Goal: Task Accomplishment & Management: Complete application form

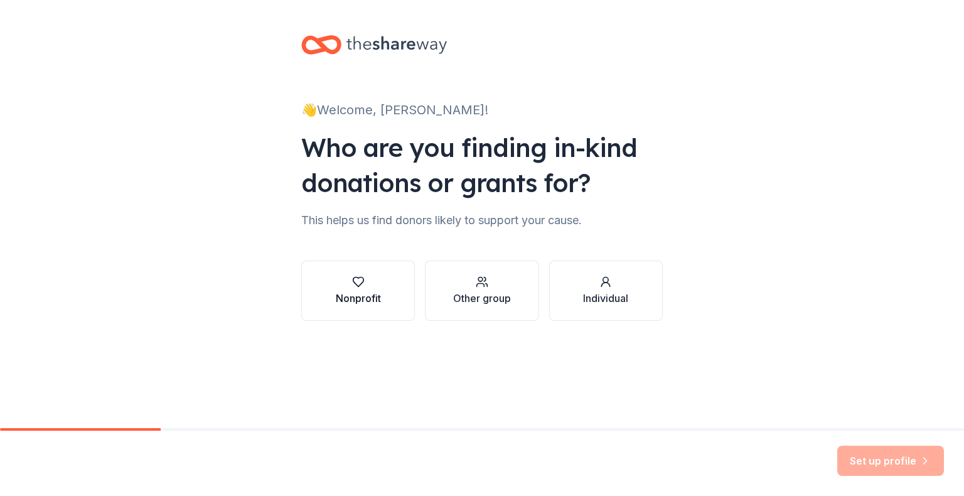
click at [366, 274] on button "Nonprofit" at bounding box center [358, 290] width 114 height 60
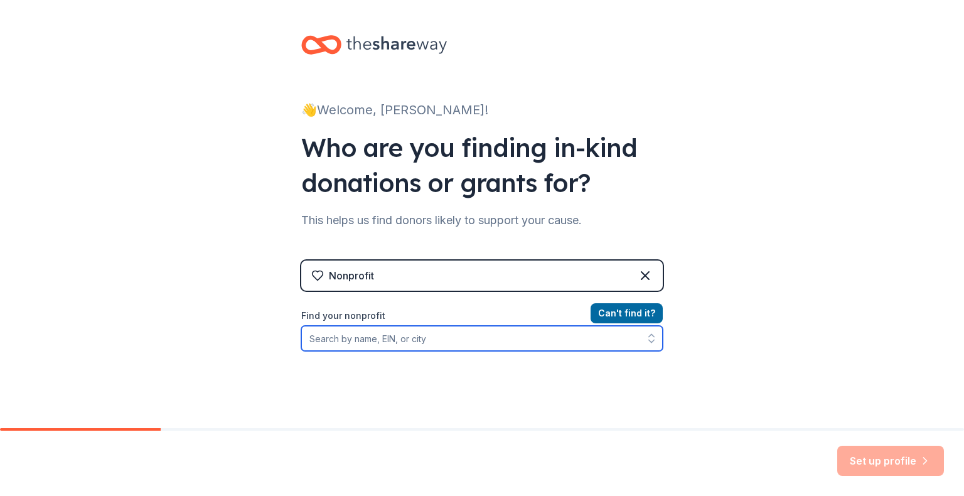
click at [454, 344] on input "Find your nonprofit" at bounding box center [481, 338] width 361 height 25
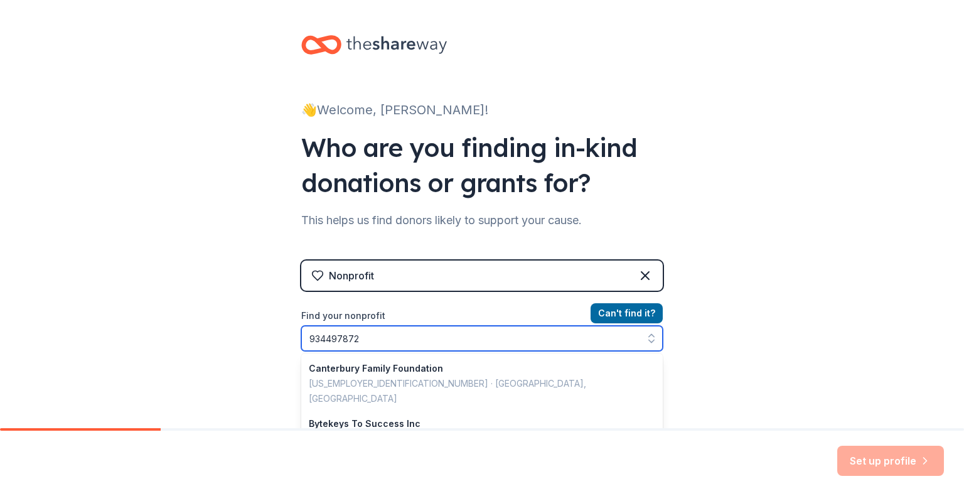
type input "9344978725"
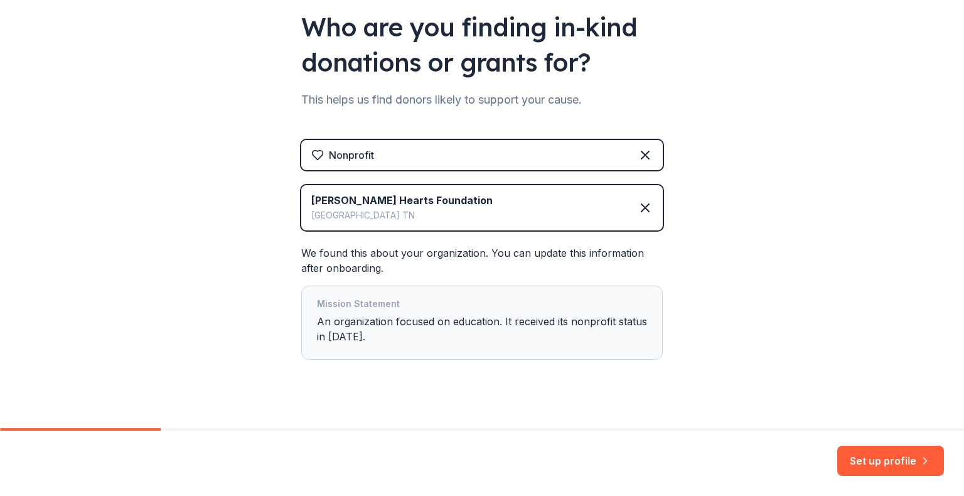
scroll to position [137, 0]
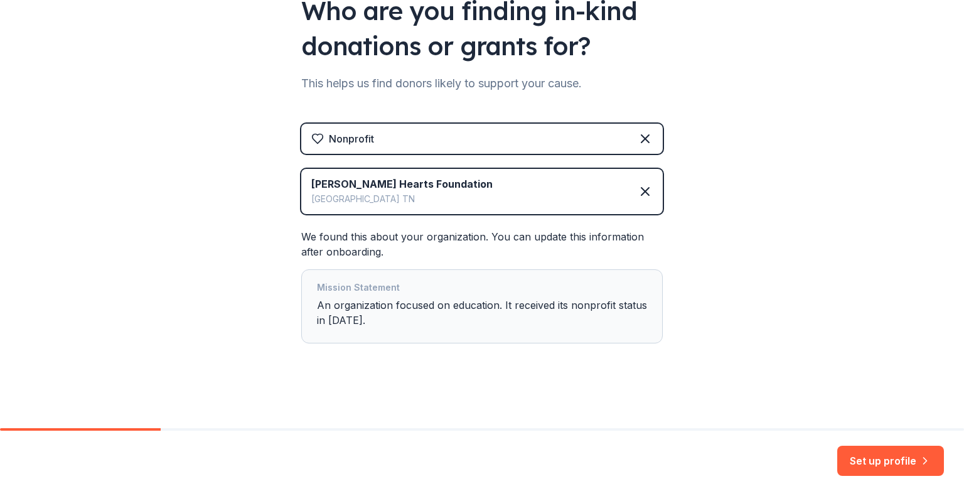
click at [439, 330] on div "Mission Statement An organization focused on education. It received its nonprof…" at bounding box center [482, 306] width 330 height 53
click at [370, 316] on div "Mission Statement An organization focused on education. It received its nonprof…" at bounding box center [482, 306] width 330 height 53
click at [866, 452] on button "Set up profile" at bounding box center [890, 460] width 107 height 30
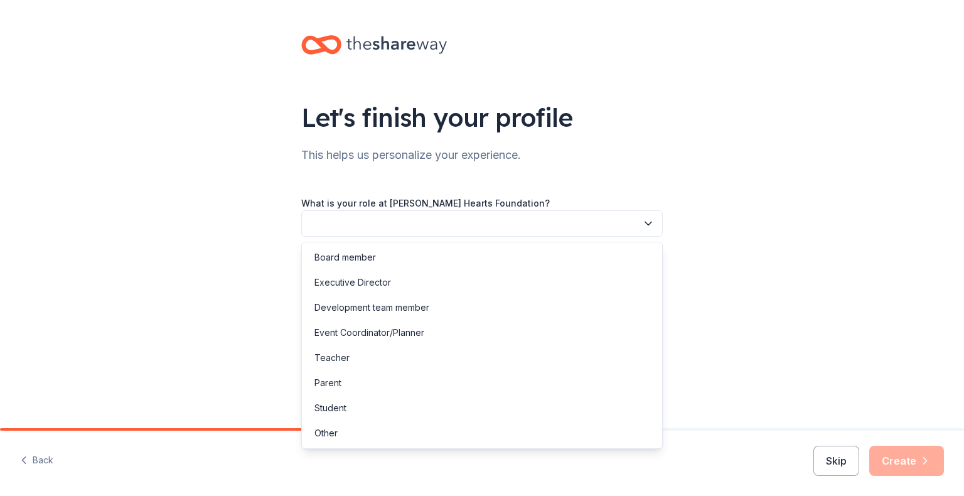
click at [407, 219] on button "button" at bounding box center [481, 223] width 361 height 26
click at [373, 287] on div "Executive Director" at bounding box center [352, 282] width 77 height 15
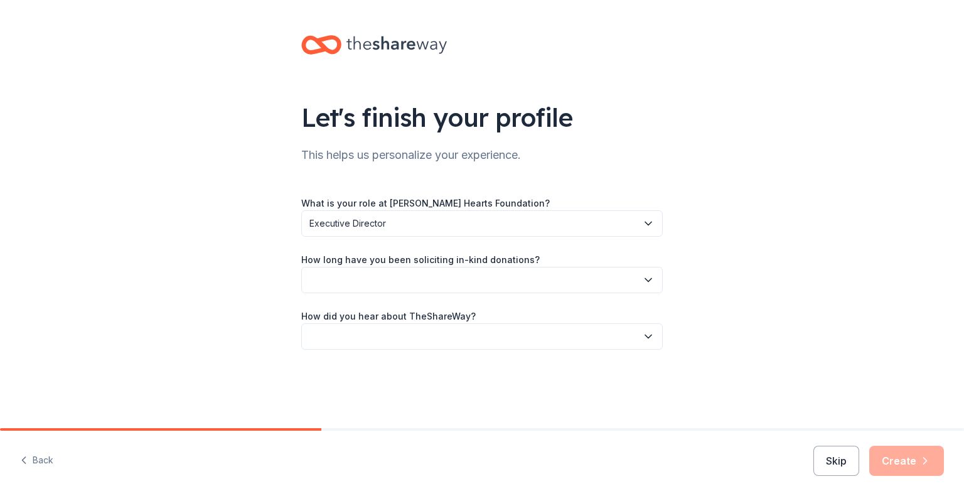
click at [373, 287] on button "button" at bounding box center [481, 280] width 361 height 26
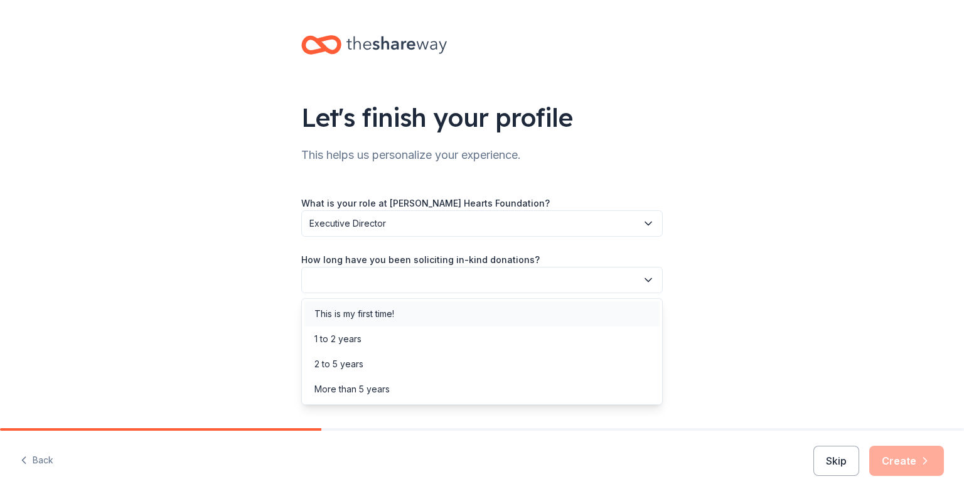
click at [370, 306] on div "This is my first time!" at bounding box center [354, 313] width 80 height 15
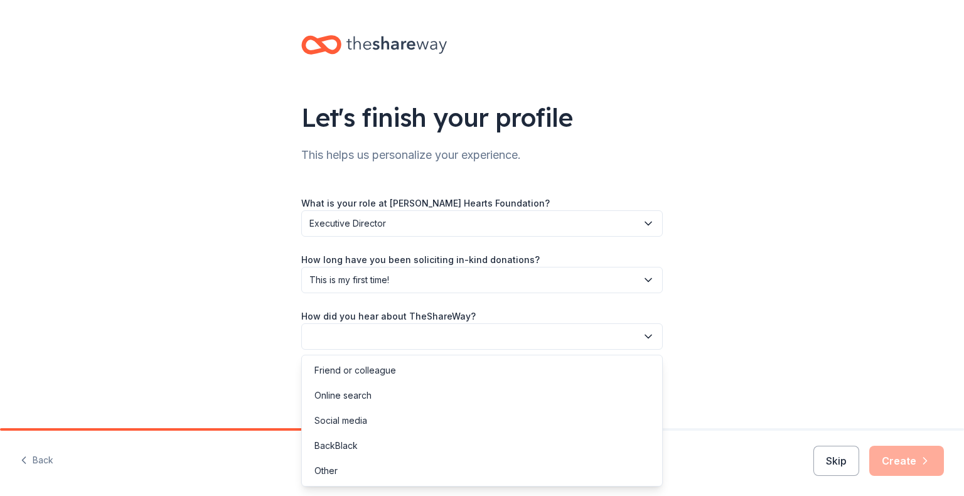
click at [370, 328] on button "button" at bounding box center [481, 336] width 361 height 26
click at [360, 402] on div "Online search" at bounding box center [342, 395] width 57 height 15
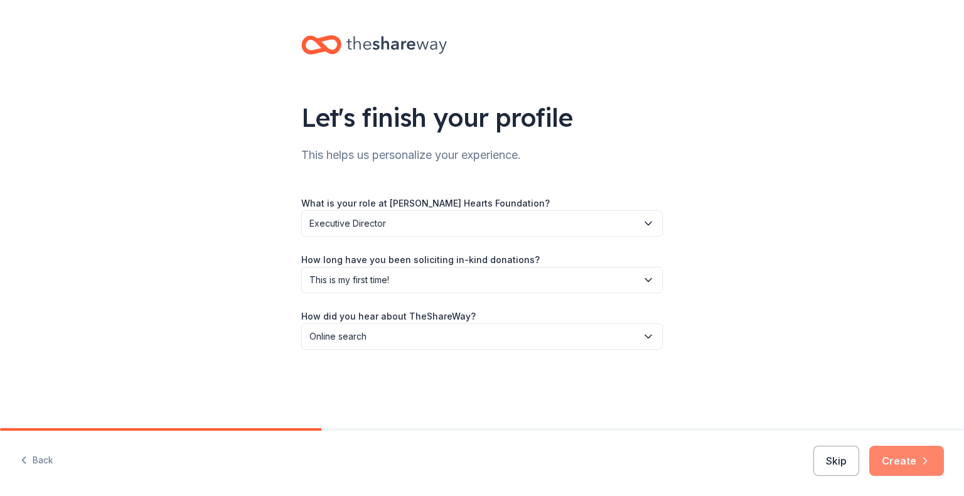
click at [894, 473] on button "Create" at bounding box center [906, 460] width 75 height 30
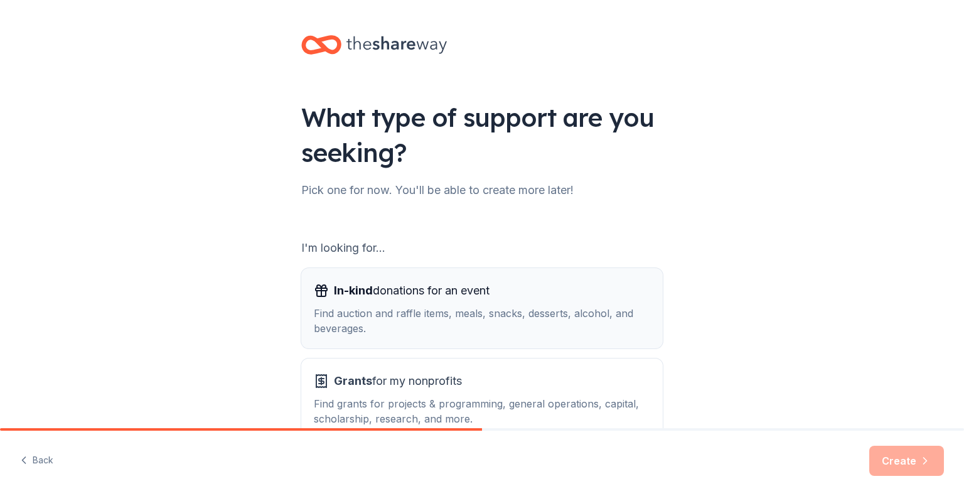
scroll to position [78, 0]
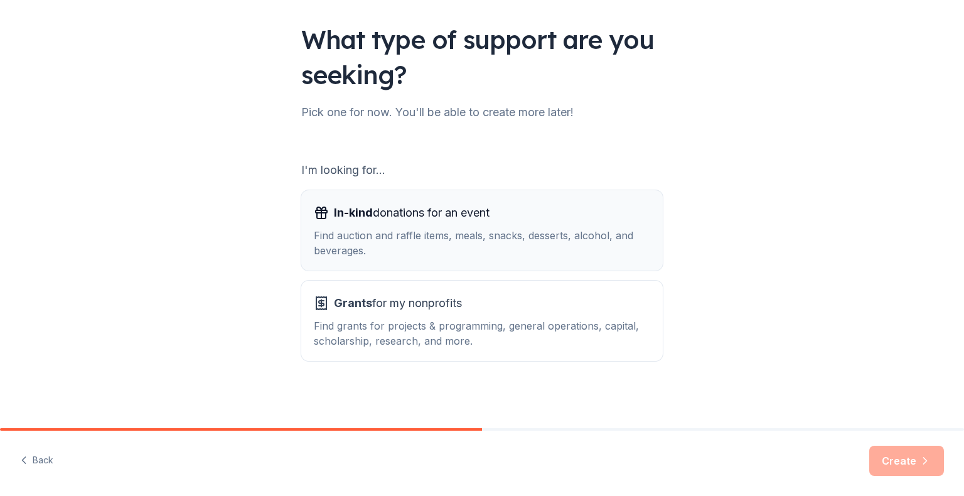
click at [334, 209] on span "In-kind" at bounding box center [353, 212] width 39 height 13
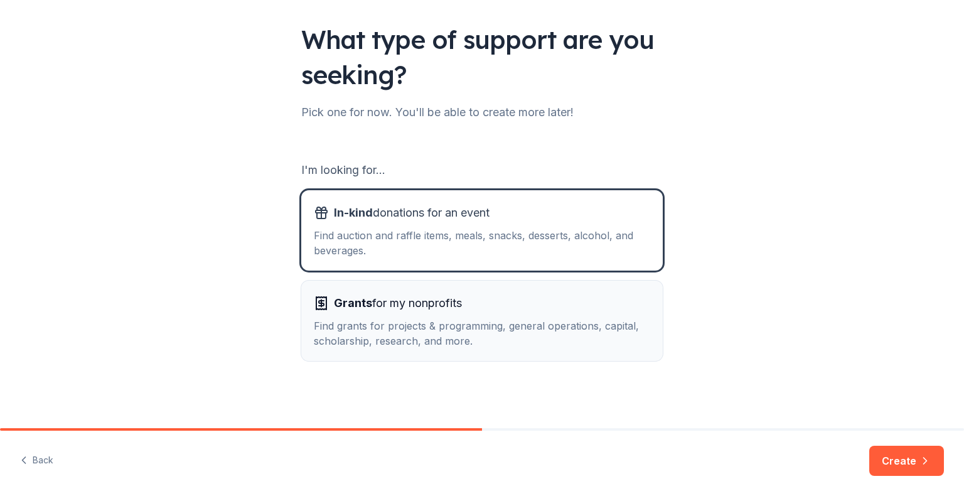
click at [564, 340] on div "Find grants for projects & programming, general operations, capital, scholarshi…" at bounding box center [482, 333] width 336 height 30
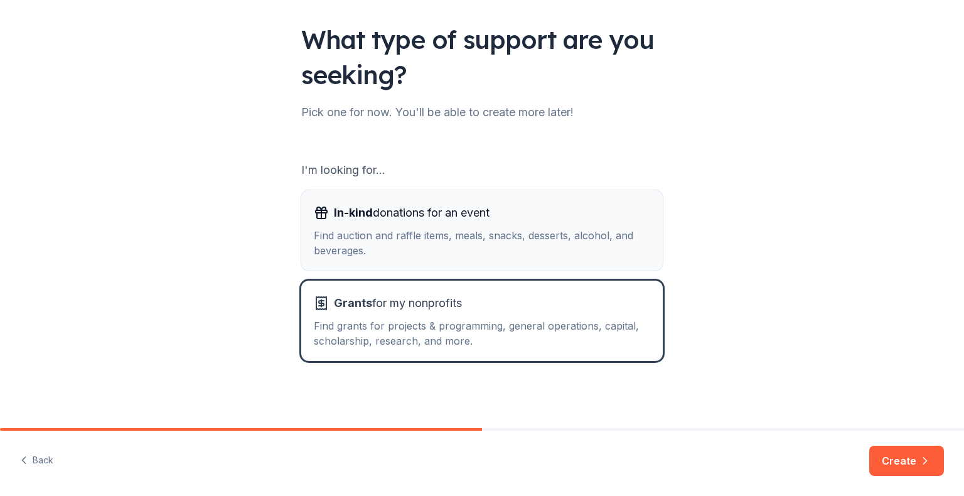
click at [562, 269] on button "In-kind donations for an event Find auction and raffle items, meals, snacks, de…" at bounding box center [481, 230] width 361 height 80
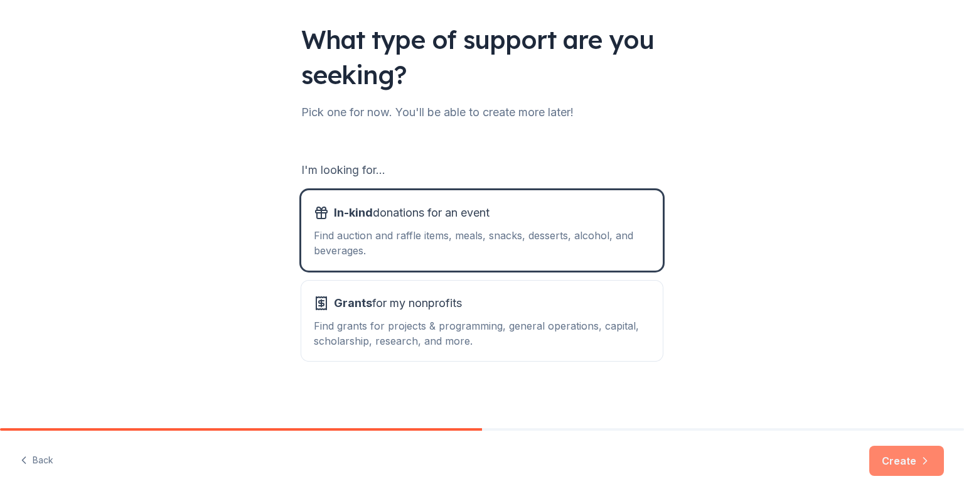
click at [904, 466] on button "Create" at bounding box center [906, 460] width 75 height 30
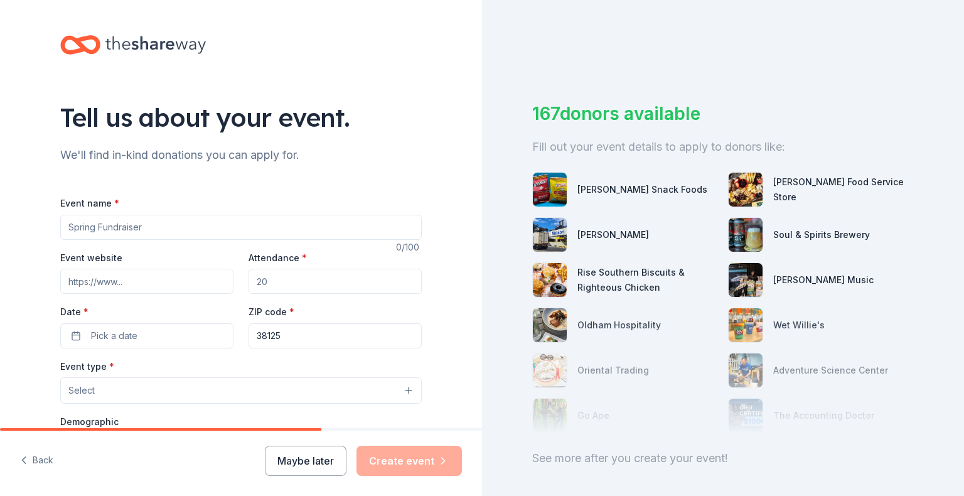
click at [120, 222] on input "Event name *" at bounding box center [240, 227] width 361 height 25
type input "e"
type input "Empower Through Access - Resource Forumn"
type input "[DOMAIN_NAME]"
type input "50"
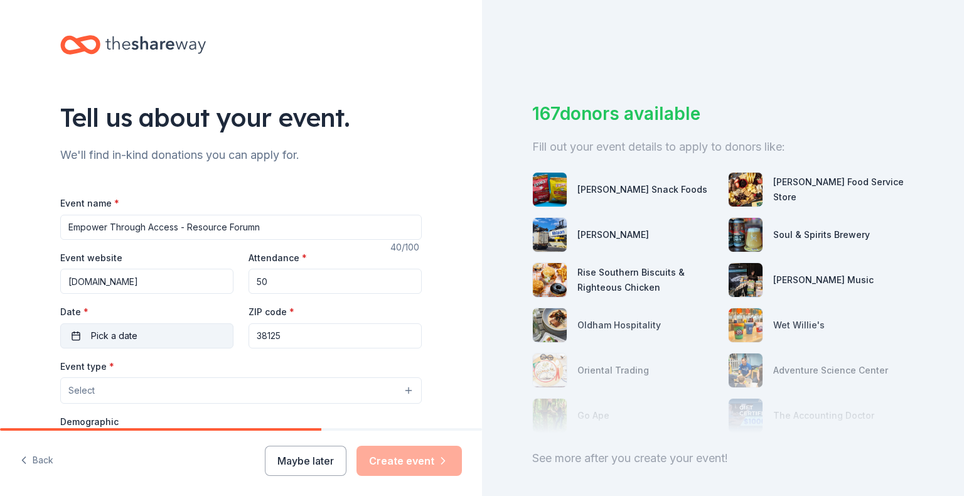
click at [99, 339] on span "Pick a date" at bounding box center [114, 335] width 46 height 15
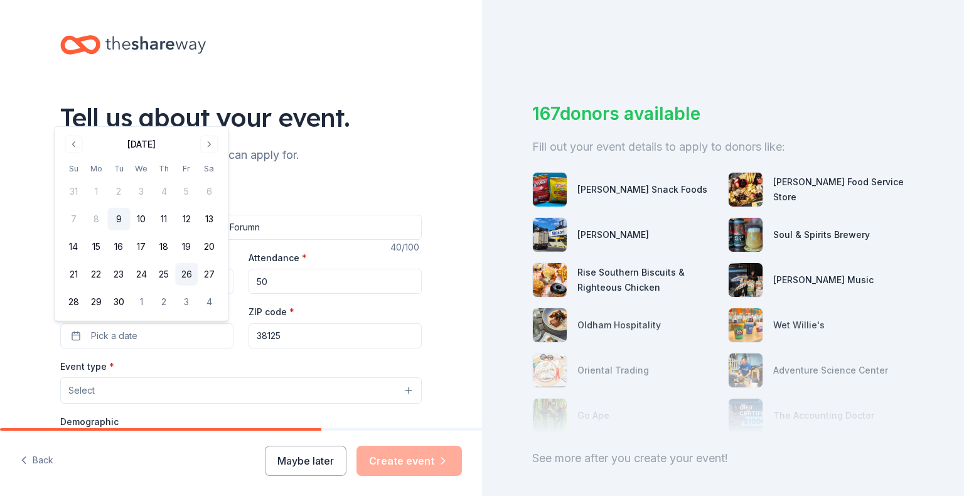
click at [187, 267] on button "26" at bounding box center [186, 274] width 23 height 23
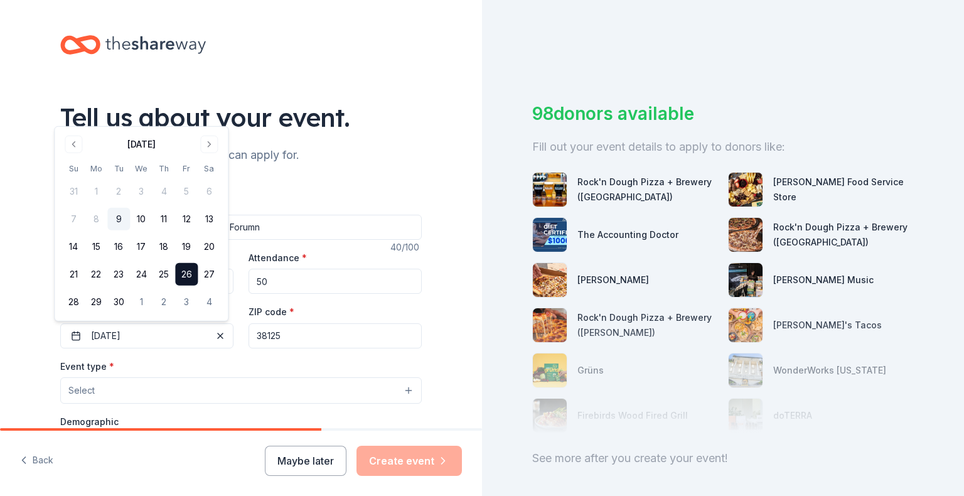
click at [193, 270] on button "26" at bounding box center [186, 274] width 23 height 23
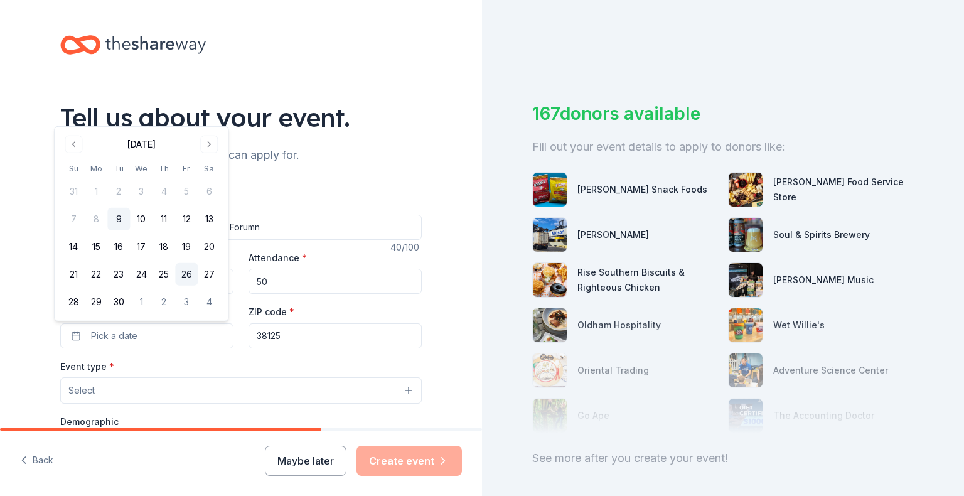
click at [190, 268] on button "26" at bounding box center [186, 274] width 23 height 23
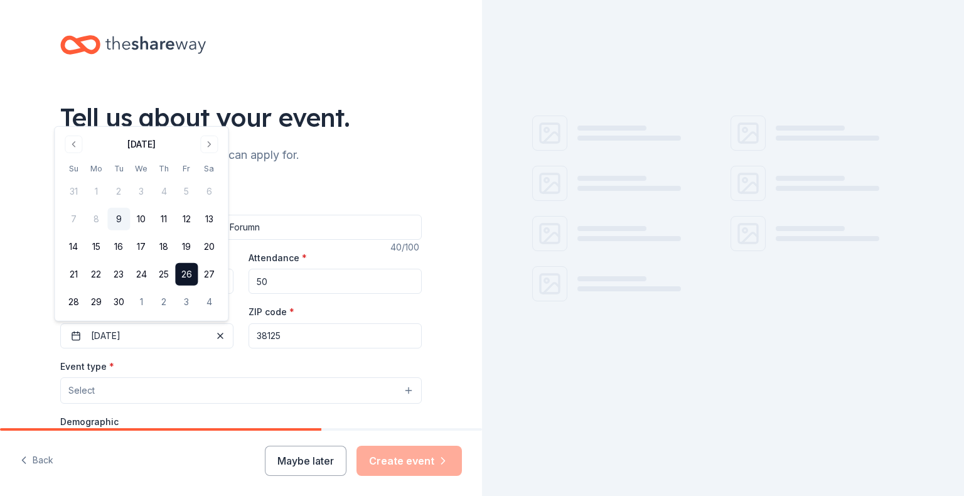
click at [359, 345] on input "38125" at bounding box center [334, 335] width 173 height 25
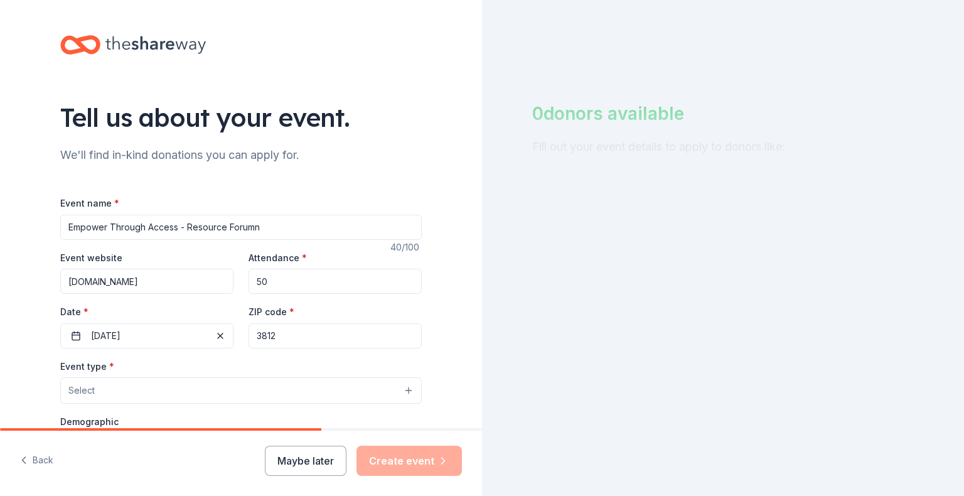
type input "38125"
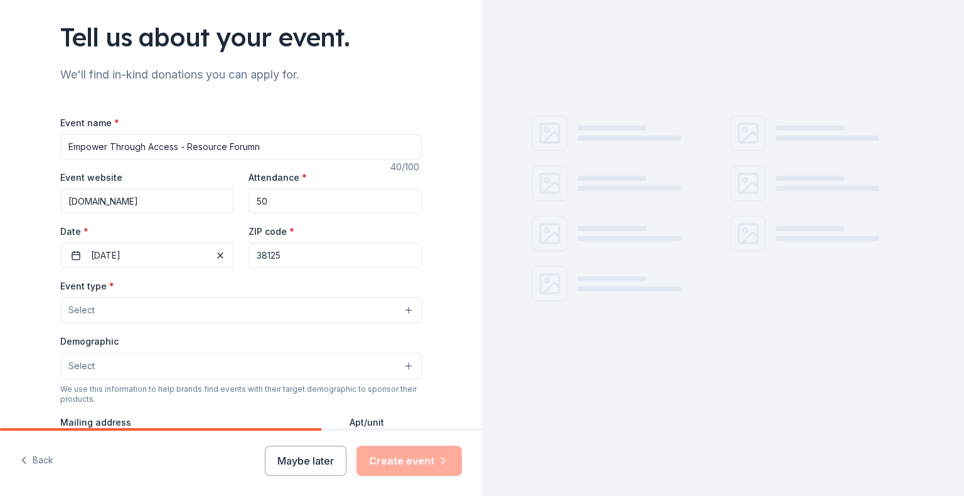
scroll to position [131, 0]
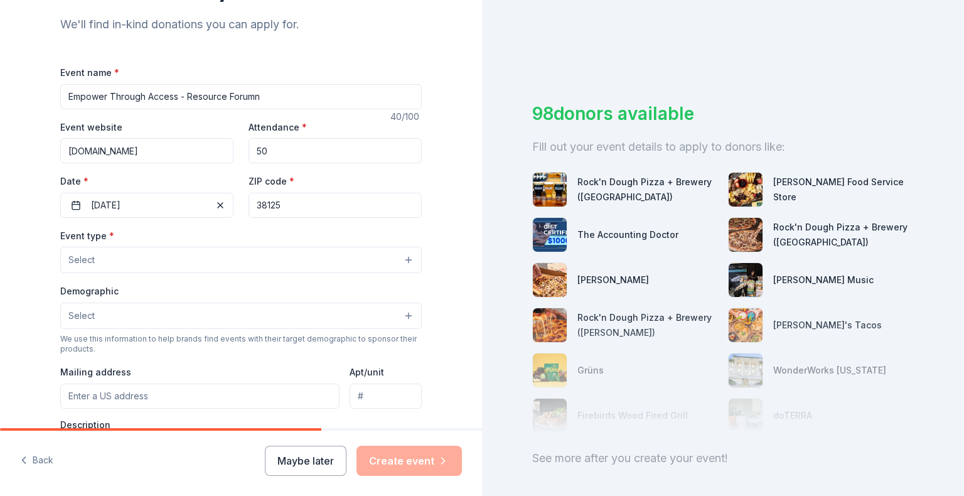
click at [251, 257] on button "Select" at bounding box center [240, 260] width 361 height 26
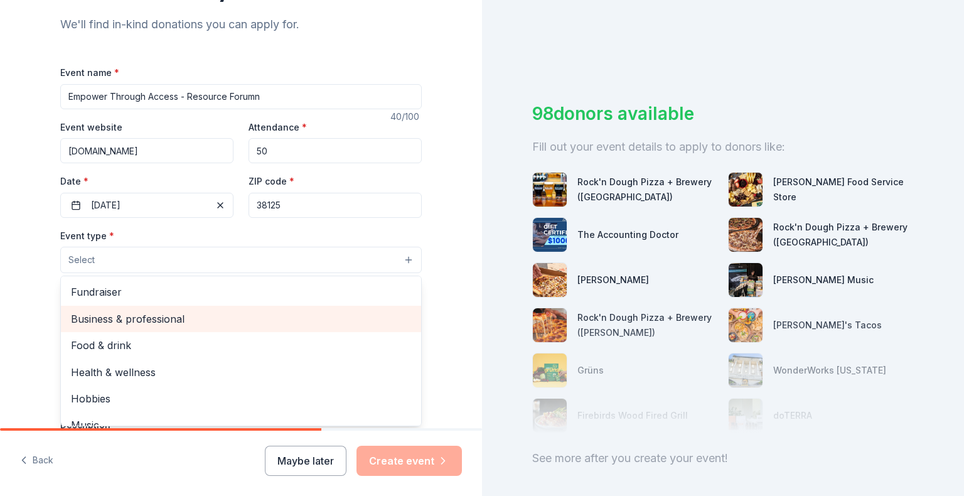
click at [337, 325] on span "Business & professional" at bounding box center [241, 319] width 340 height 16
click at [294, 317] on span "Food & drink" at bounding box center [241, 320] width 340 height 16
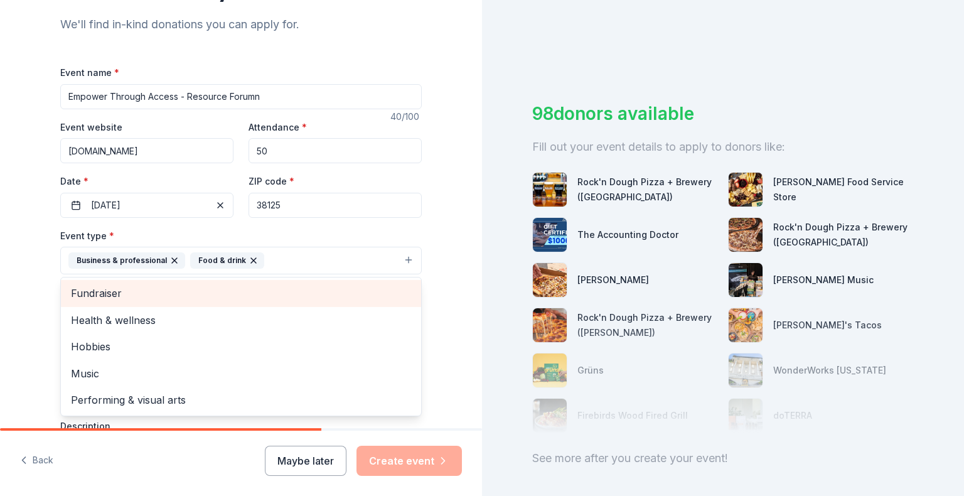
click at [171, 293] on span "Fundraiser" at bounding box center [241, 293] width 340 height 16
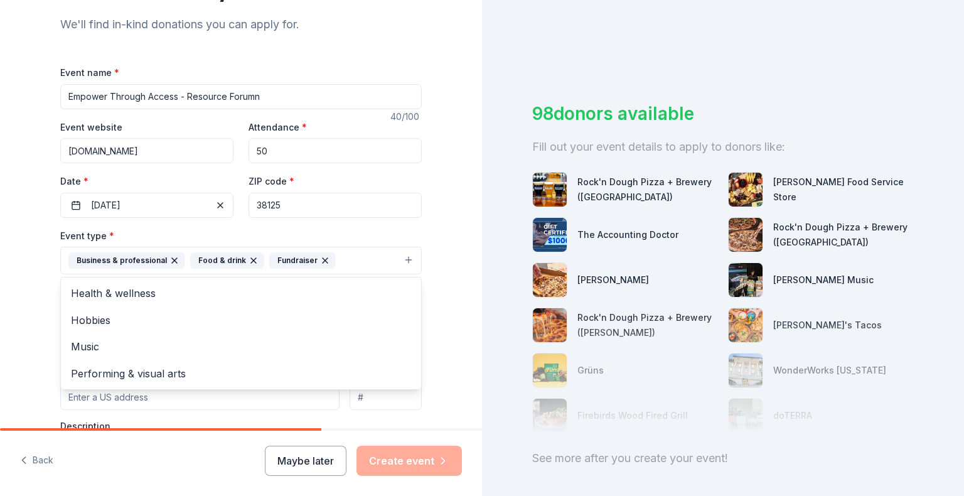
click at [452, 314] on div "Tell us about your event. We'll find in-kind donations you can apply for. Event…" at bounding box center [241, 287] width 482 height 836
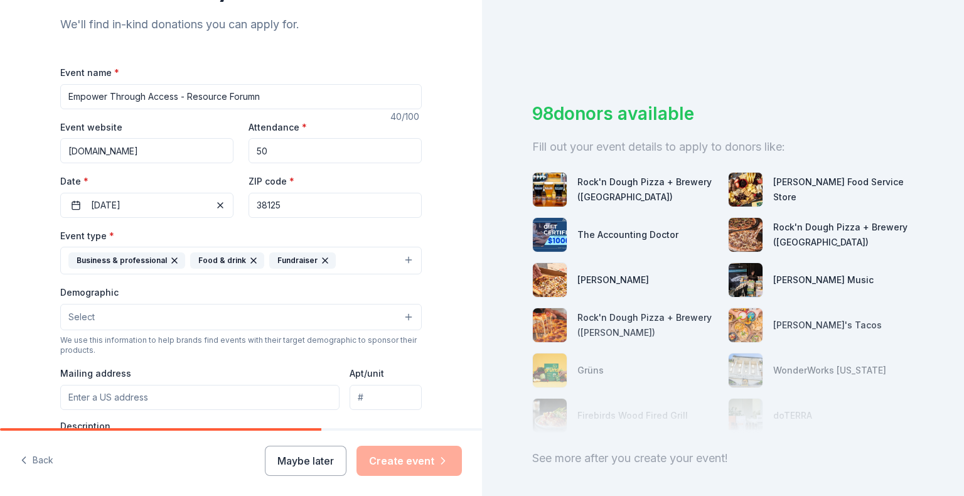
click at [279, 315] on button "Select" at bounding box center [240, 317] width 361 height 26
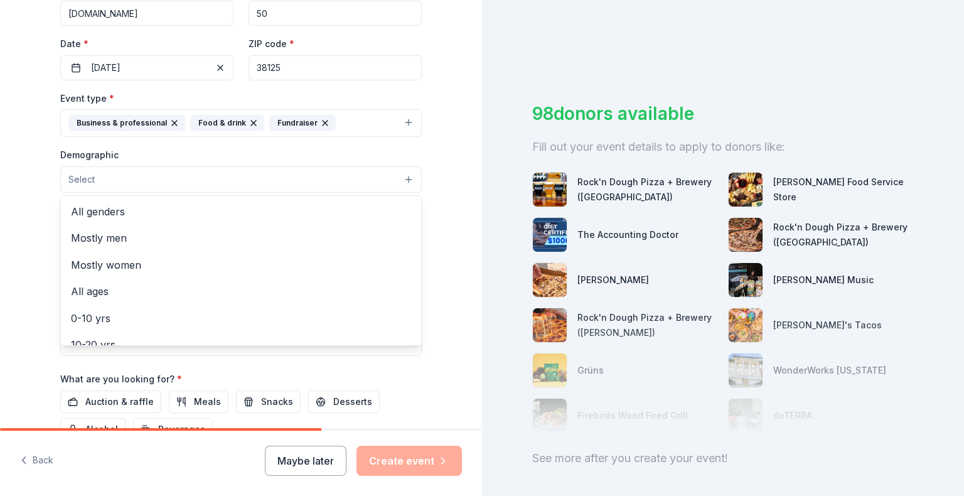
scroll to position [284, 0]
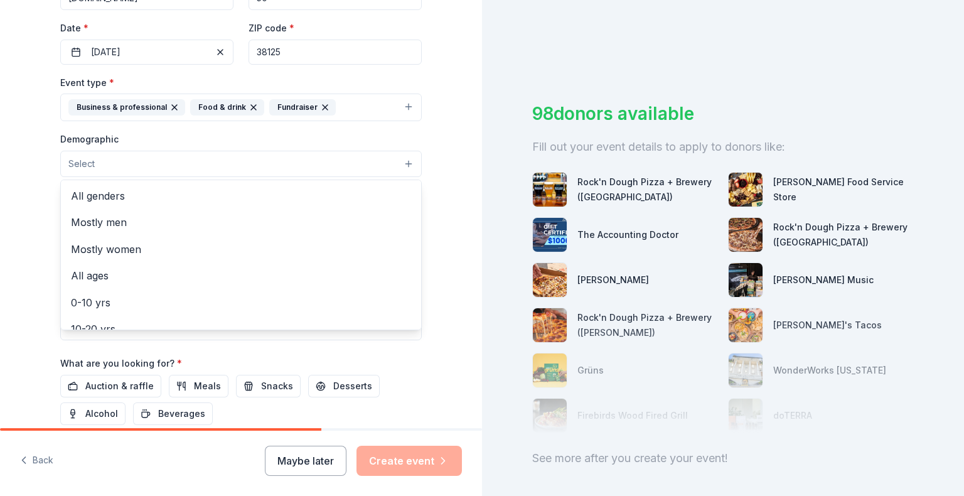
click at [356, 98] on div "Event type * Business & professional Food & drink Fundraiser Demographic Select…" at bounding box center [240, 207] width 361 height 265
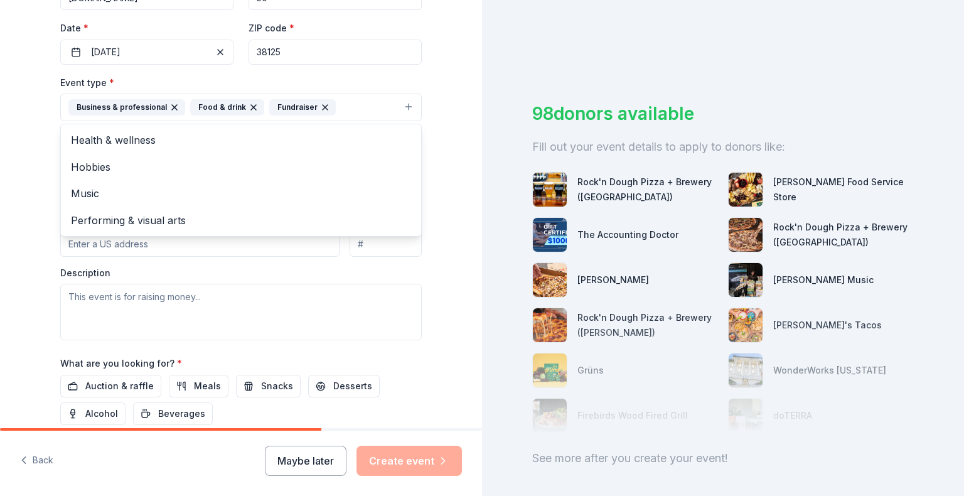
click at [373, 107] on button "Business & professional Food & drink Fundraiser" at bounding box center [240, 107] width 361 height 28
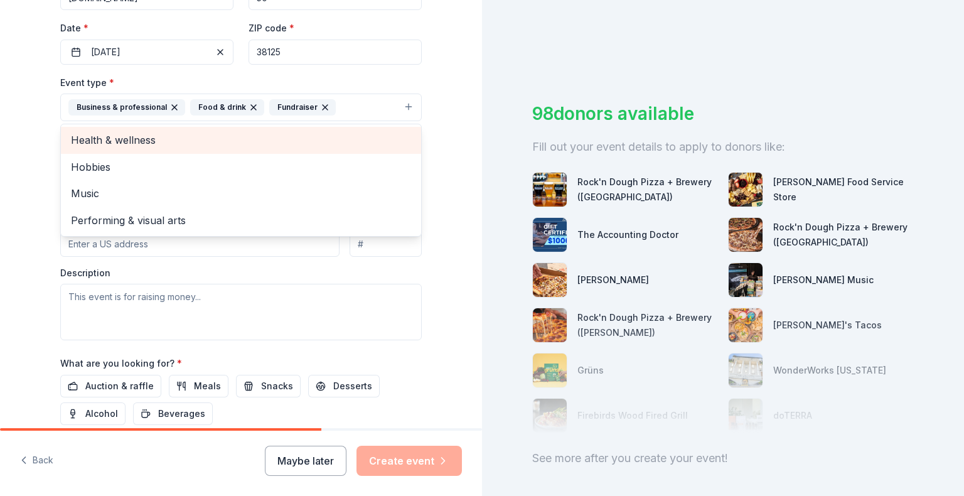
click at [75, 148] on span "Health & wellness" at bounding box center [241, 140] width 340 height 16
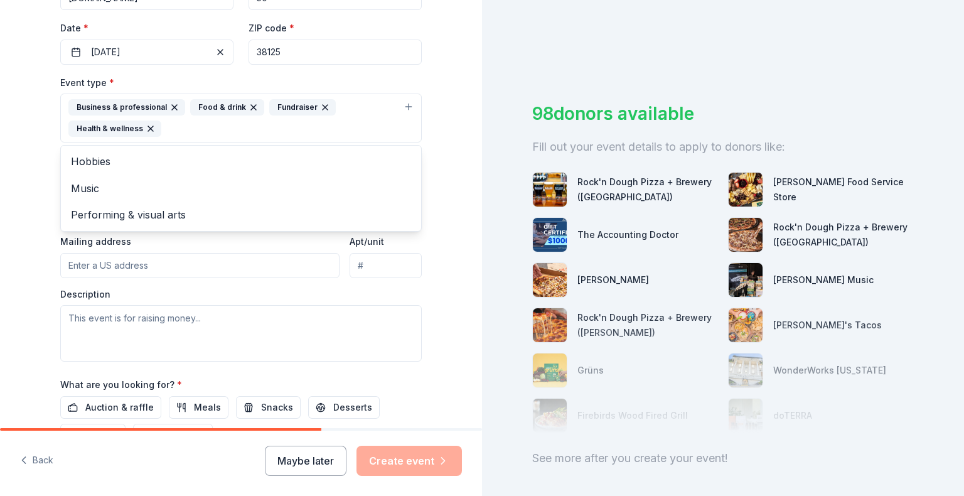
click at [243, 271] on div "Event type * Business & professional Food & drink Fundraiser Health & wellness …" at bounding box center [240, 218] width 361 height 287
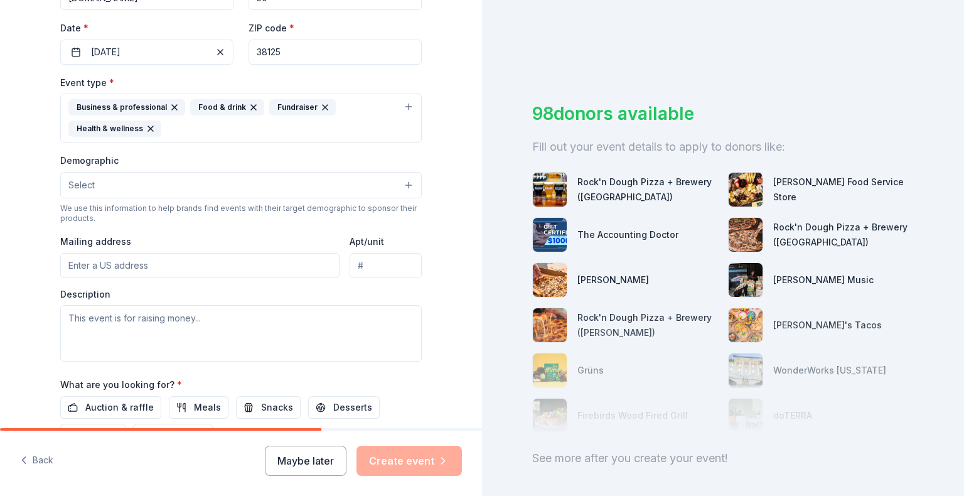
click at [238, 270] on input "Mailing address" at bounding box center [199, 265] width 279 height 25
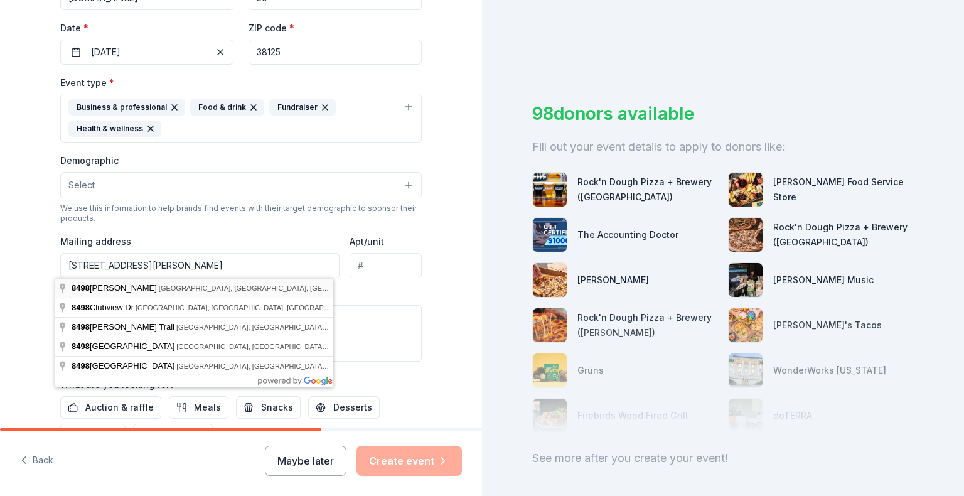
type input "[STREET_ADDRESS][PERSON_NAME]"
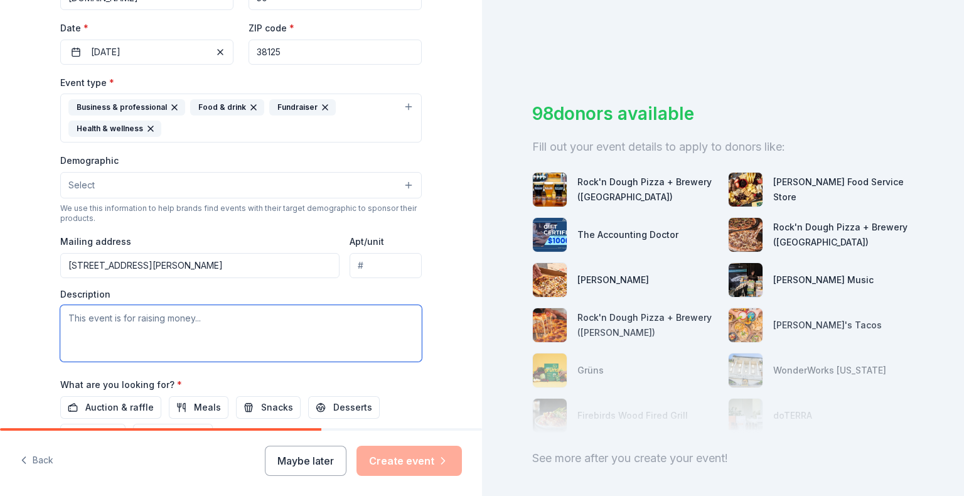
click at [158, 320] on textarea at bounding box center [240, 333] width 361 height 56
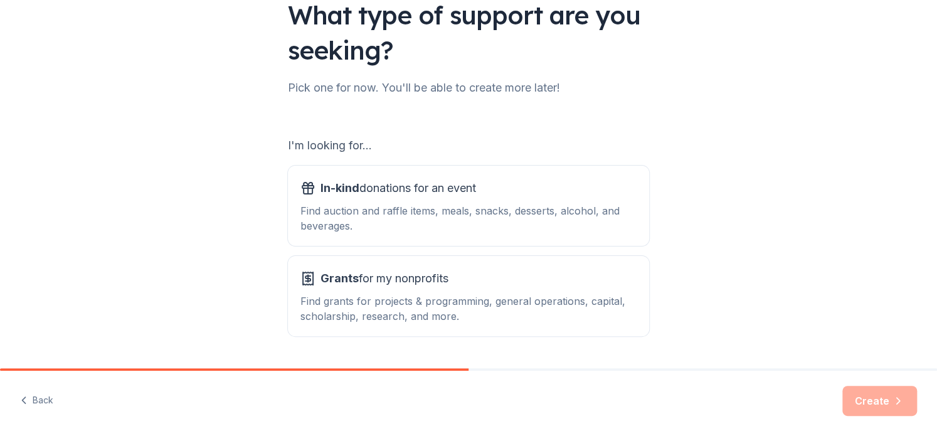
scroll to position [138, 0]
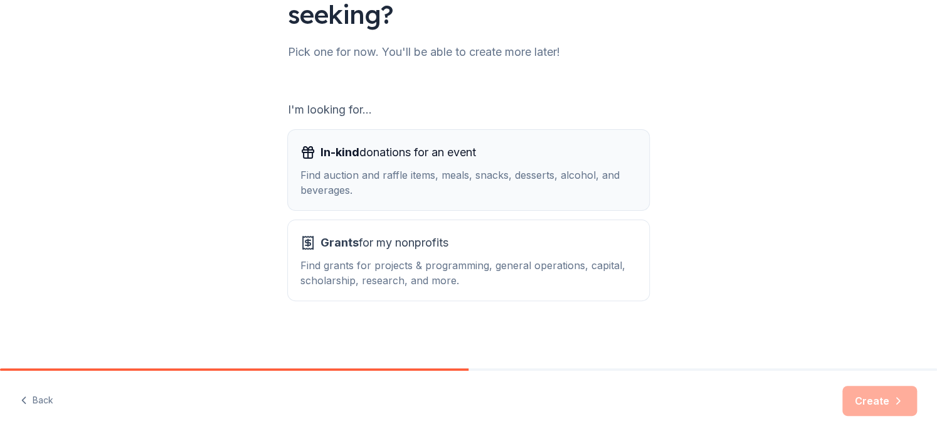
click at [321, 168] on div "Find auction and raffle items, meals, snacks, desserts, alcohol, and beverages." at bounding box center [469, 183] width 336 height 30
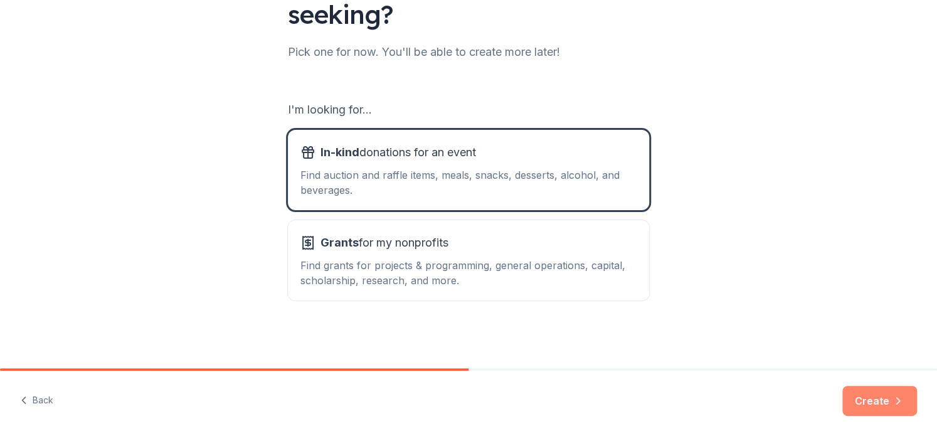
click at [877, 412] on button "Create" at bounding box center [880, 401] width 75 height 30
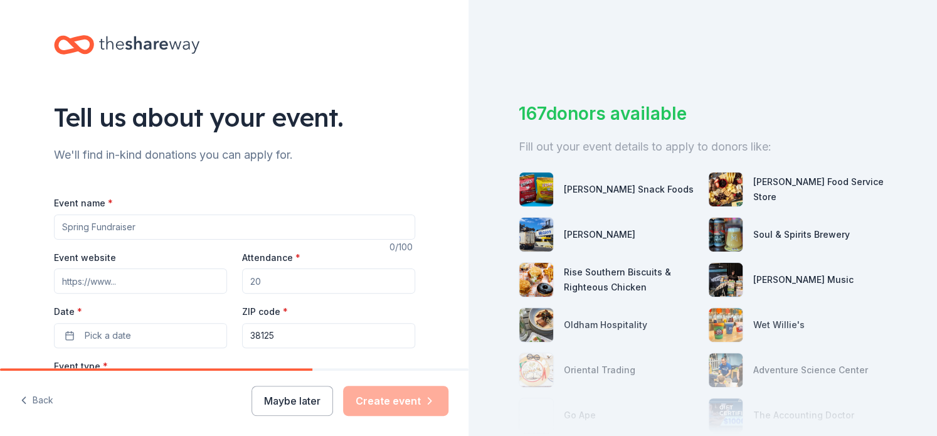
click at [115, 213] on div "Event name *" at bounding box center [234, 217] width 361 height 45
click at [127, 225] on input "Event name *" at bounding box center [234, 227] width 361 height 25
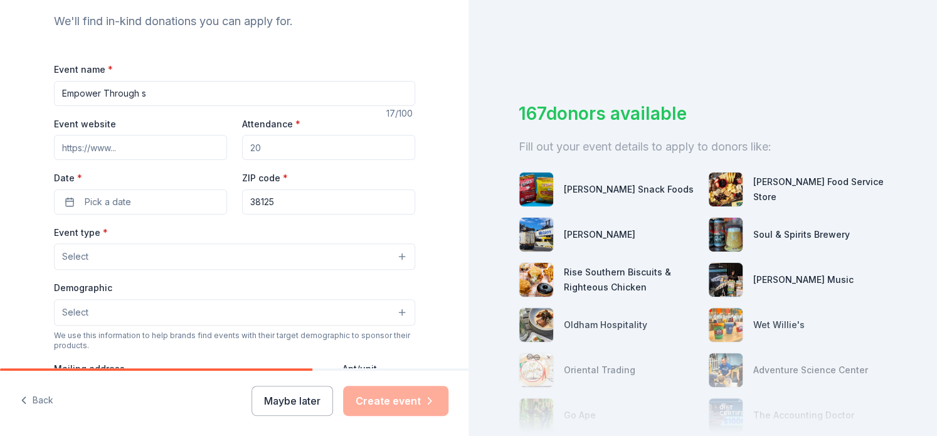
scroll to position [181, 0]
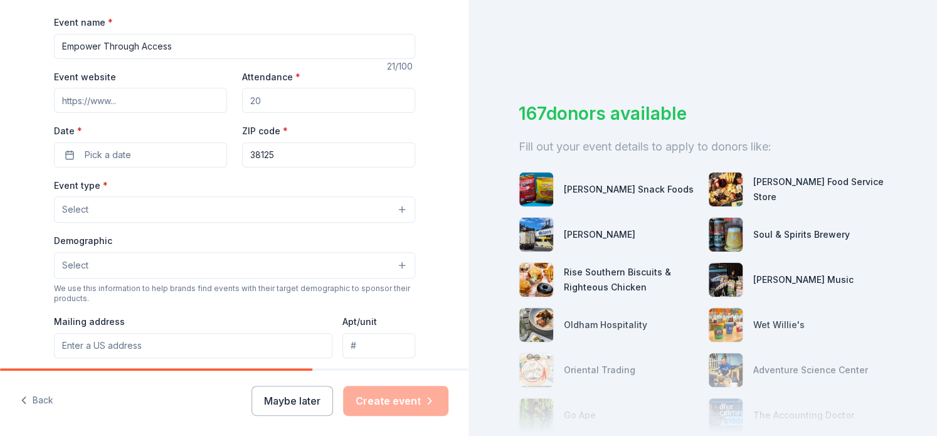
type input "Empower Through Access"
type input "[DOMAIN_NAME]"
click at [291, 100] on input "Attendance *" at bounding box center [328, 100] width 173 height 25
type input "60"
click at [115, 151] on span "Pick a date" at bounding box center [108, 154] width 46 height 15
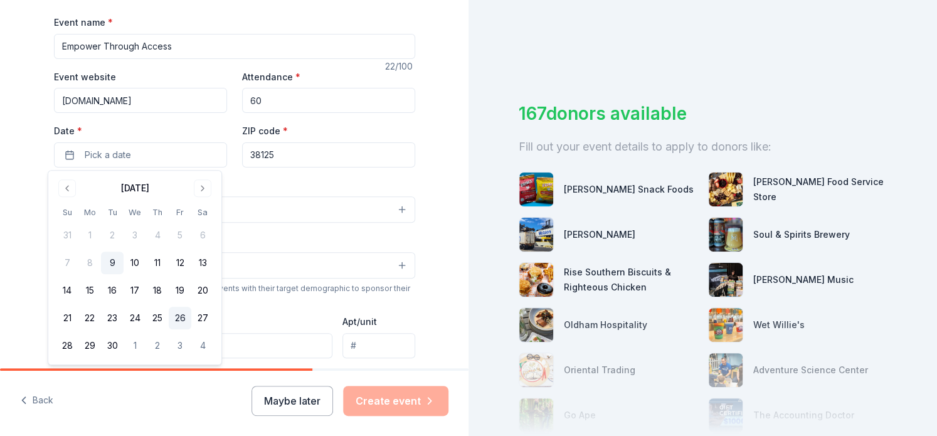
click at [179, 319] on button "26" at bounding box center [180, 318] width 23 height 23
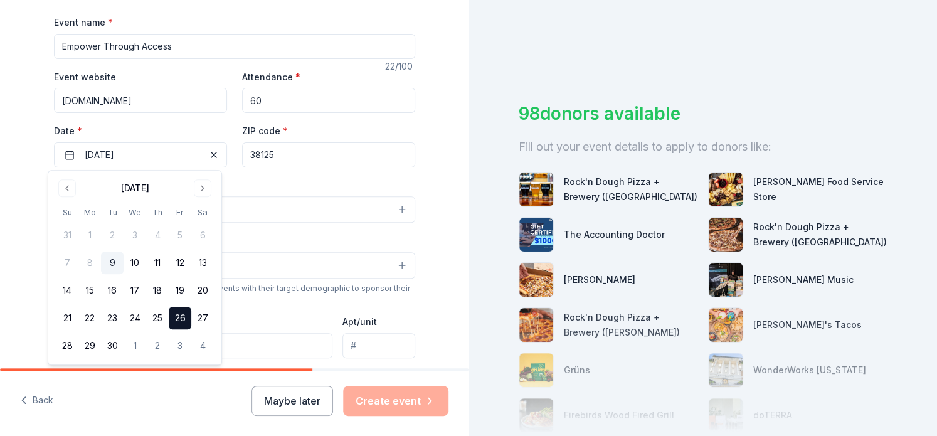
click at [294, 150] on input "38125" at bounding box center [328, 154] width 173 height 25
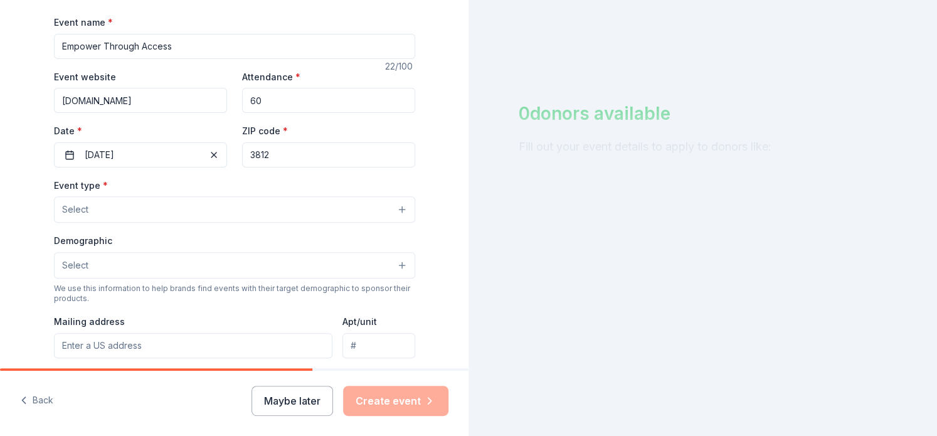
type input "38125"
click at [114, 210] on button "Select" at bounding box center [234, 209] width 361 height 26
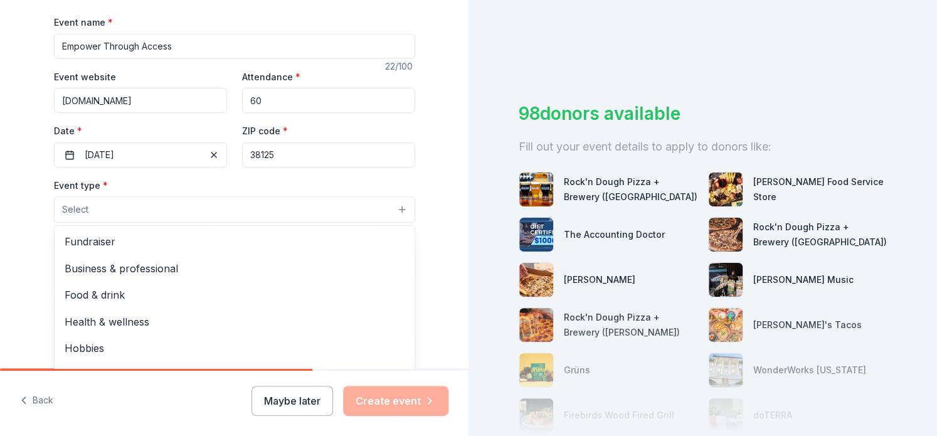
click at [65, 271] on span "Business & professional" at bounding box center [235, 268] width 340 height 16
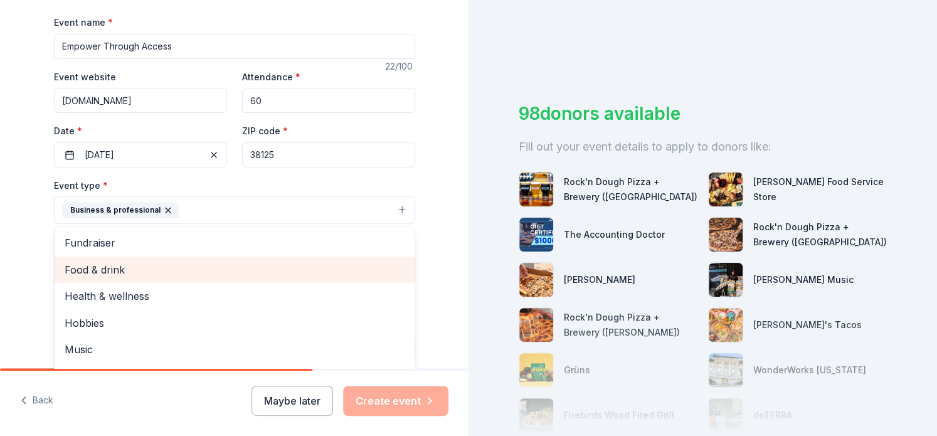
click at [65, 271] on span "Food & drink" at bounding box center [235, 270] width 340 height 16
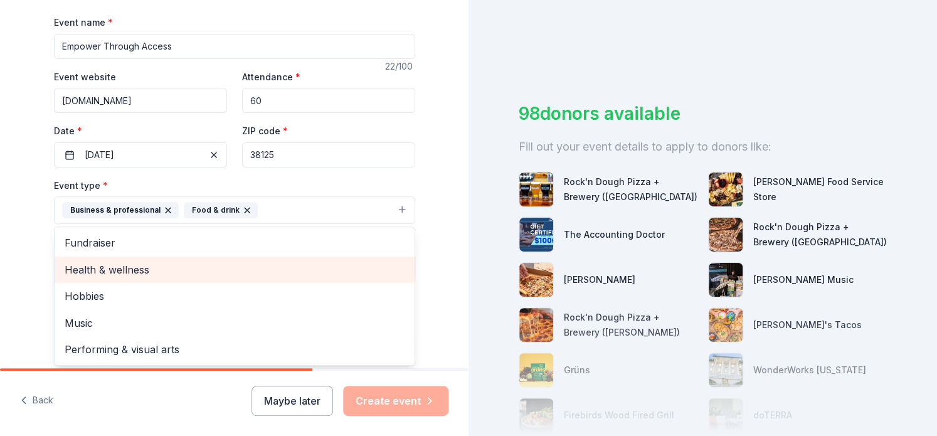
click at [65, 271] on span "Health & wellness" at bounding box center [235, 270] width 340 height 16
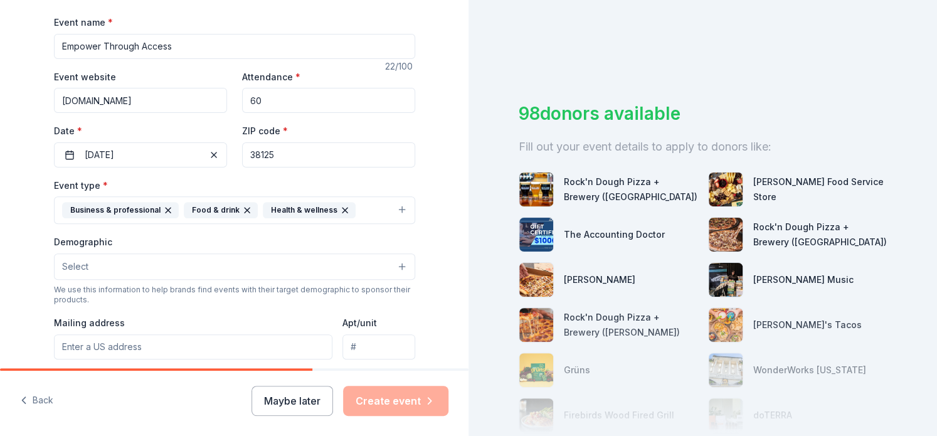
click at [354, 203] on button "Business & professional Food & drink Health & wellness" at bounding box center [234, 210] width 361 height 28
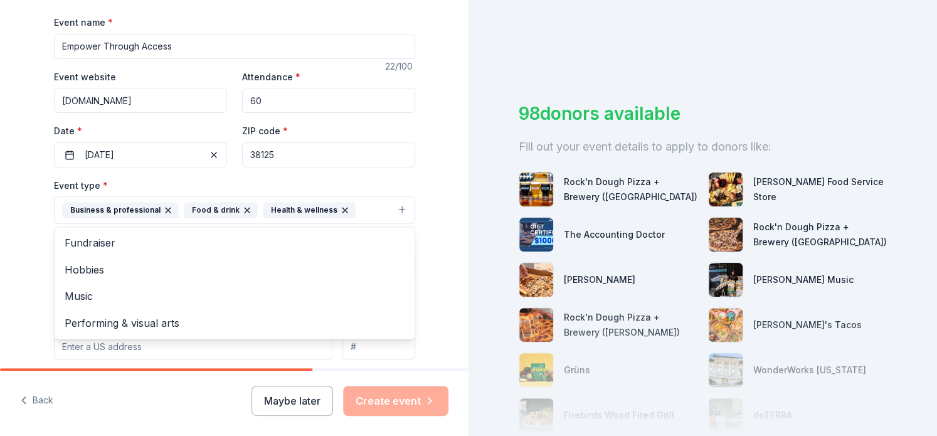
click at [105, 239] on span "Fundraiser" at bounding box center [235, 243] width 340 height 16
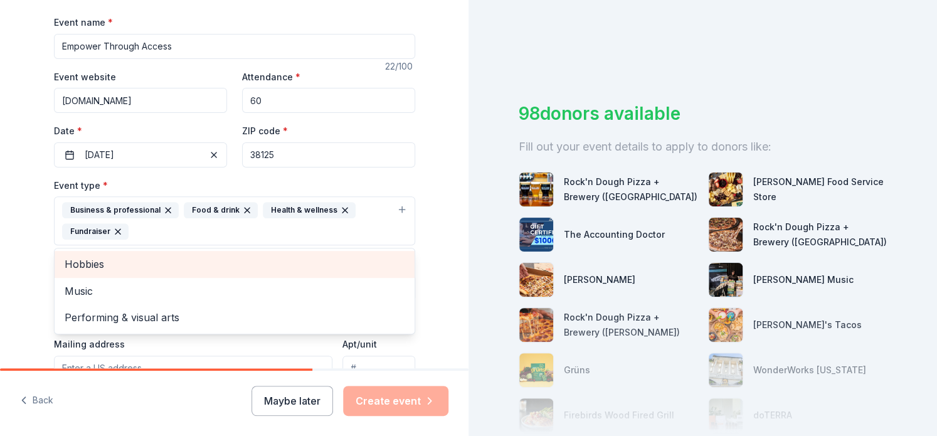
scroll to position [248, 0]
